Goal: Task Accomplishment & Management: Manage account settings

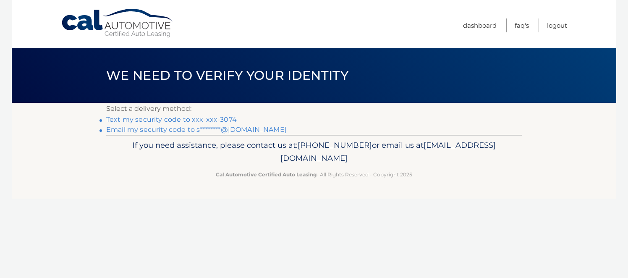
click at [207, 121] on link "Text my security code to xxx-xxx-3074" at bounding box center [171, 119] width 130 height 8
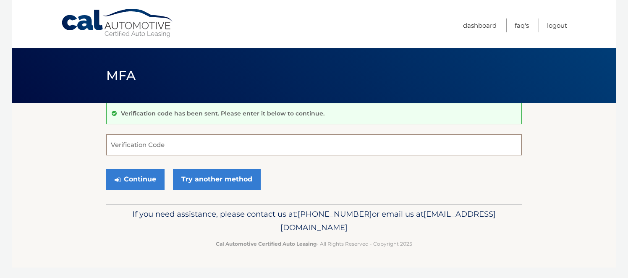
click at [171, 144] on input "Verification Code" at bounding box center [313, 144] width 415 height 21
type input "327651"
click at [141, 179] on button "Continue" at bounding box center [135, 179] width 58 height 21
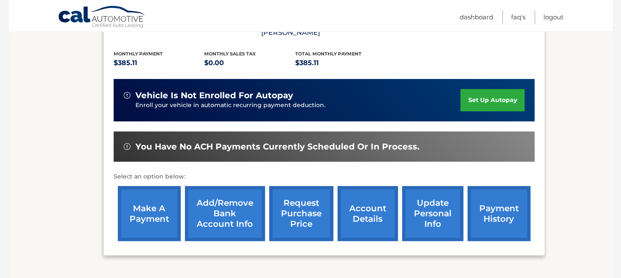
scroll to position [183, 0]
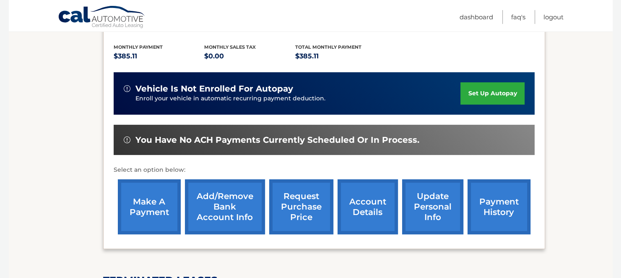
click at [139, 209] on link "make a payment" at bounding box center [149, 206] width 63 height 55
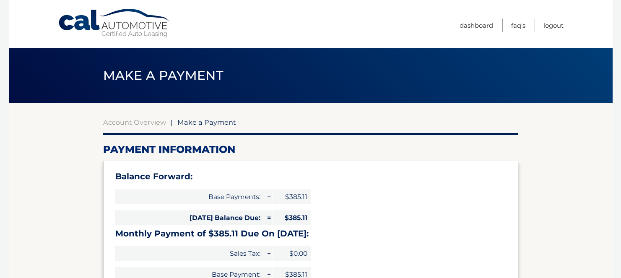
select select "NWMzZTIwMGUtNDMzZi00ODU0LWIwMGEtNGY4MjgxZGFlYzI2"
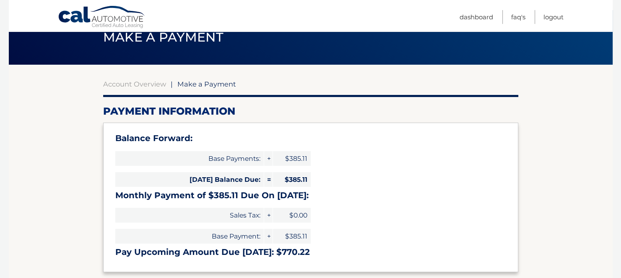
scroll to position [37, 0]
